Goal: Entertainment & Leisure: Consume media (video, audio)

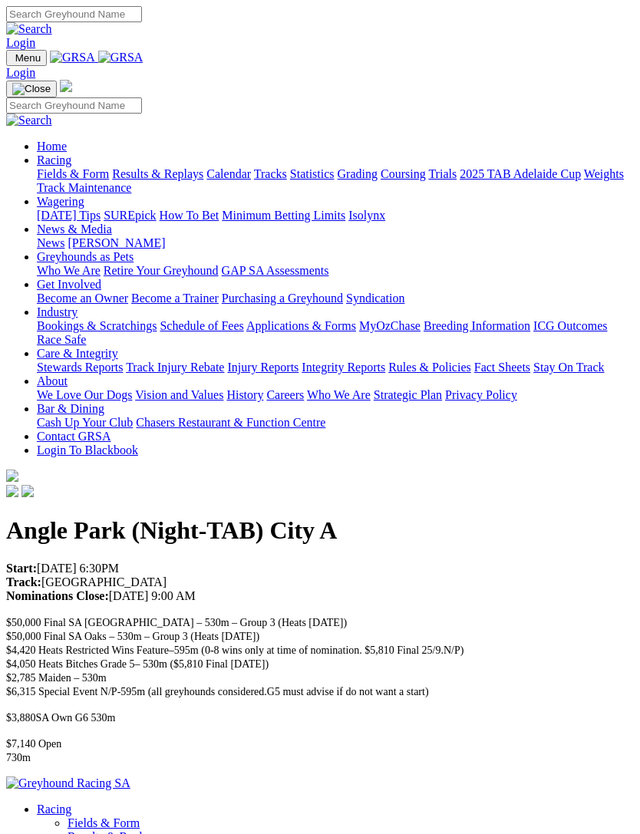
scroll to position [37, 0]
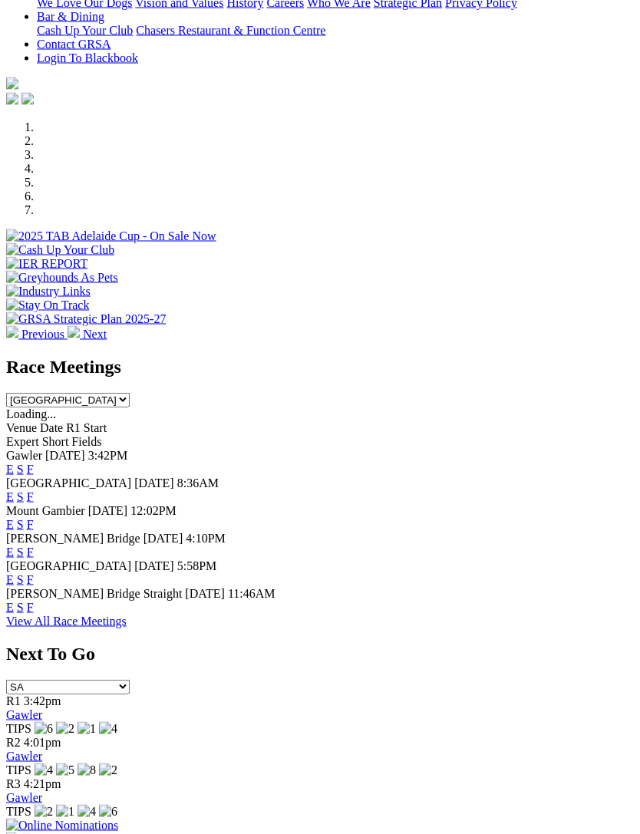
scroll to position [428, 0]
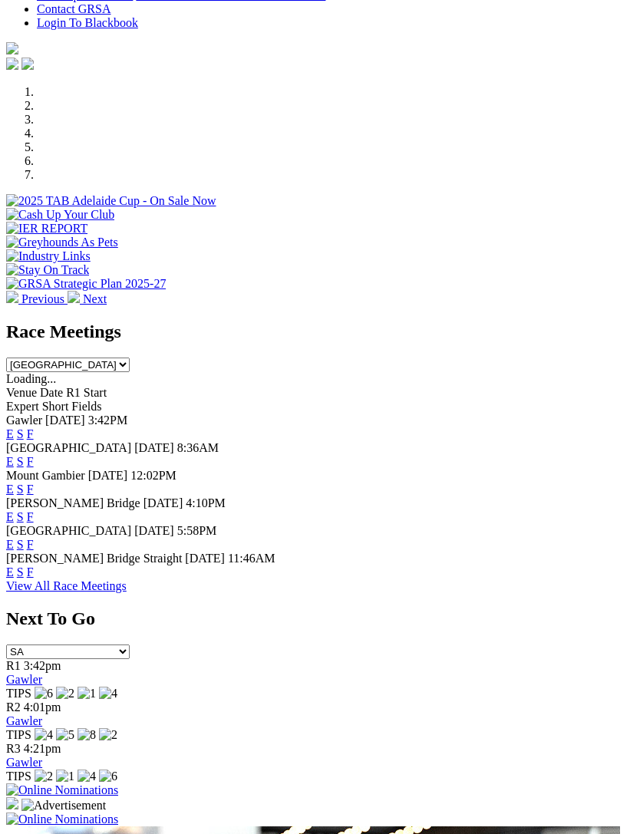
click at [118, 813] on img at bounding box center [62, 820] width 112 height 14
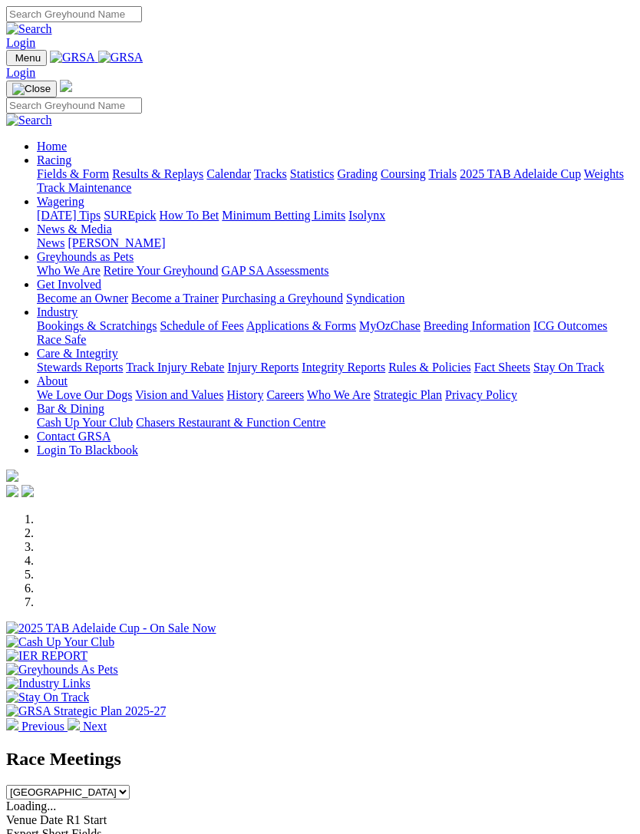
click at [10, 50] on nav "Menu Login Home Racing Fields & Form Results & Replays Calendar Tracks Statisti…" at bounding box center [320, 275] width 628 height 451
click at [12, 61] on img "Toggle navigation" at bounding box center [12, 61] width 0 height 0
click at [71, 161] on link "Racing" at bounding box center [54, 160] width 35 height 13
click at [206, 180] on link "Calendar" at bounding box center [228, 173] width 45 height 13
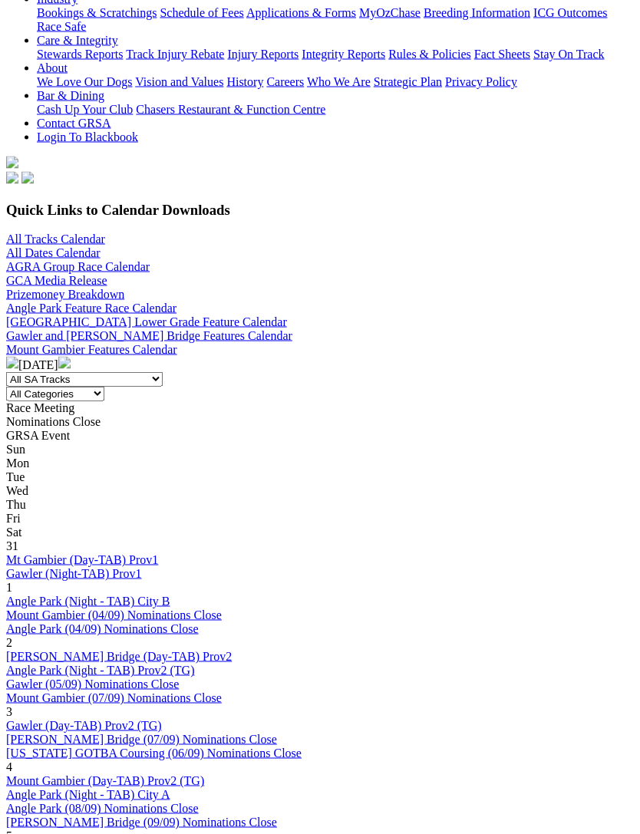
scroll to position [338, 0]
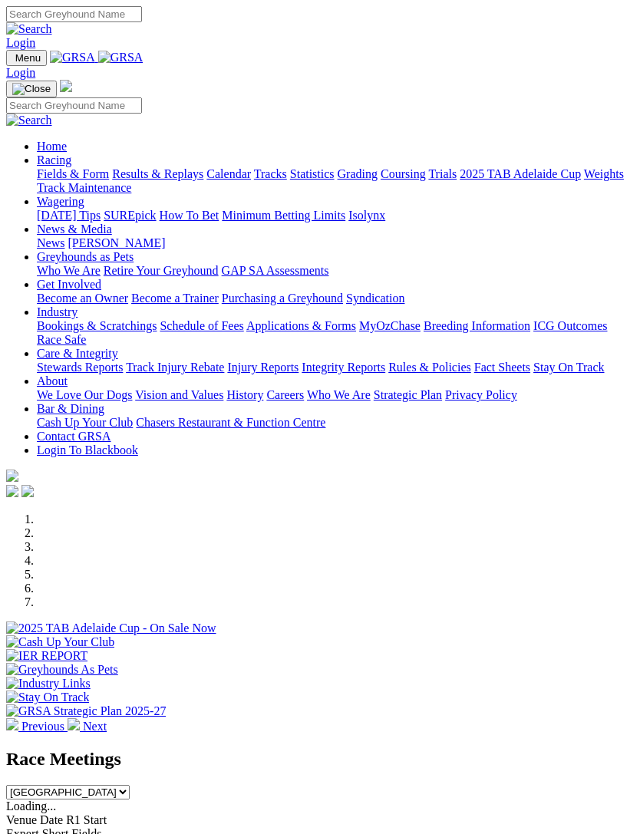
scroll to position [1457, 0]
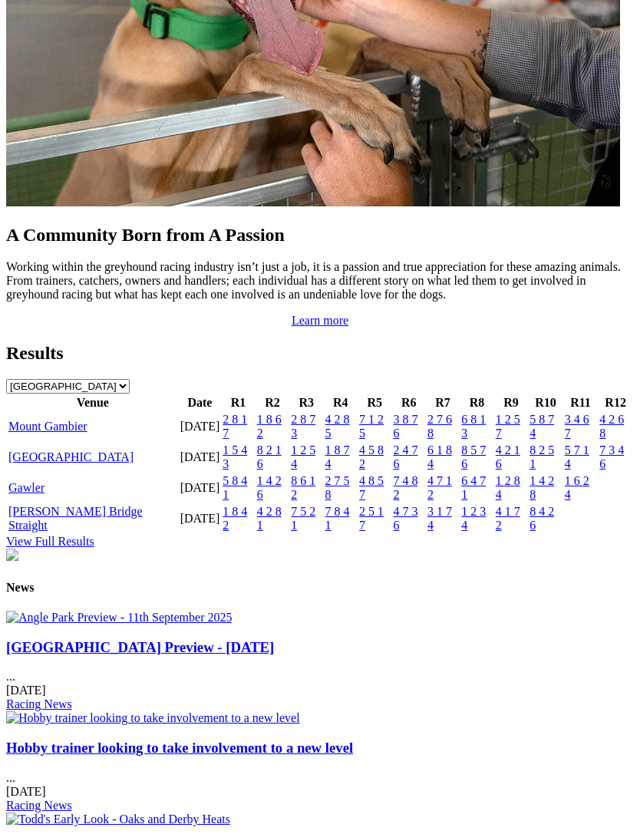
click at [27, 464] on link "[GEOGRAPHIC_DATA]" at bounding box center [70, 457] width 125 height 13
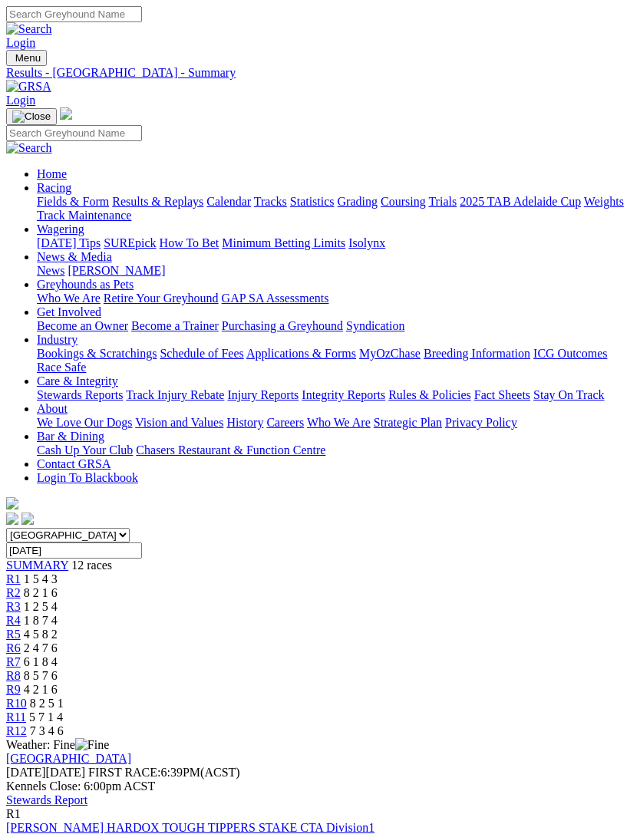
click at [88, 794] on link "Stewards Report" at bounding box center [46, 800] width 81 height 13
click at [21, 642] on span "R6" at bounding box center [13, 648] width 15 height 13
click at [21, 628] on link "R5" at bounding box center [13, 634] width 15 height 13
click at [21, 656] on link "R7" at bounding box center [13, 662] width 15 height 13
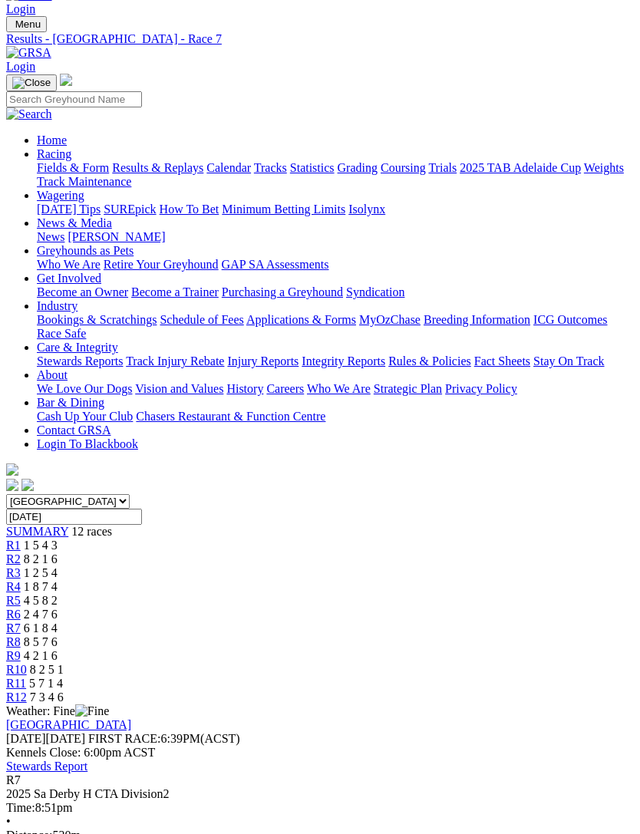
scroll to position [35, 0]
